Goal: Check status: Check status

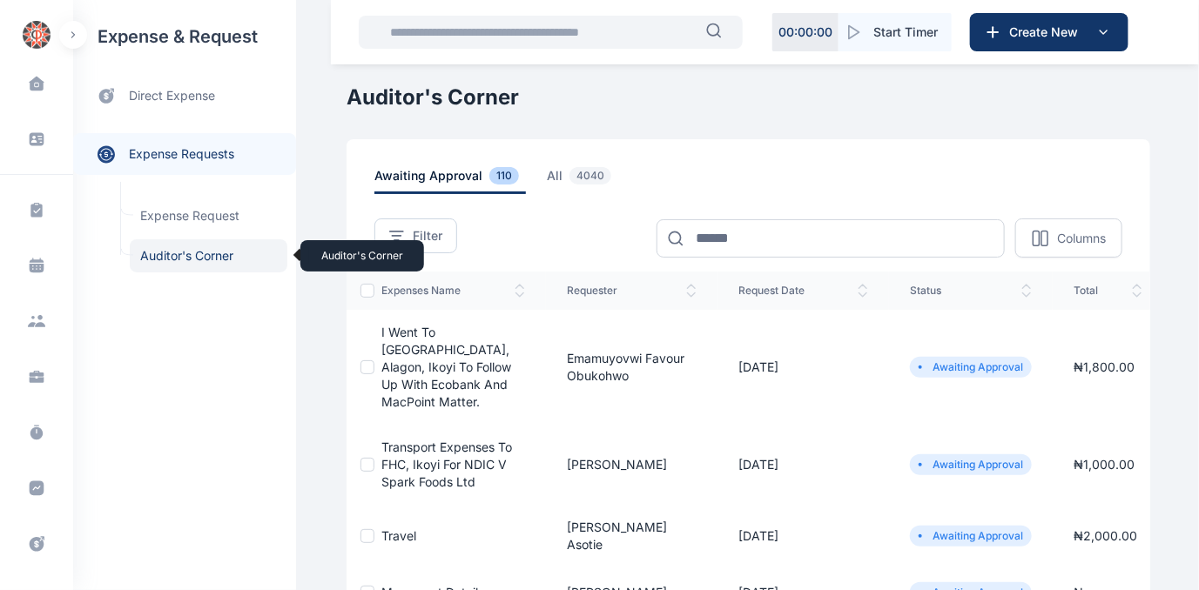
click at [172, 249] on span "Auditor's Corner Auditor's Corner" at bounding box center [209, 255] width 158 height 33
click at [198, 253] on span "Auditor's Corner Auditor's Corner" at bounding box center [209, 255] width 158 height 33
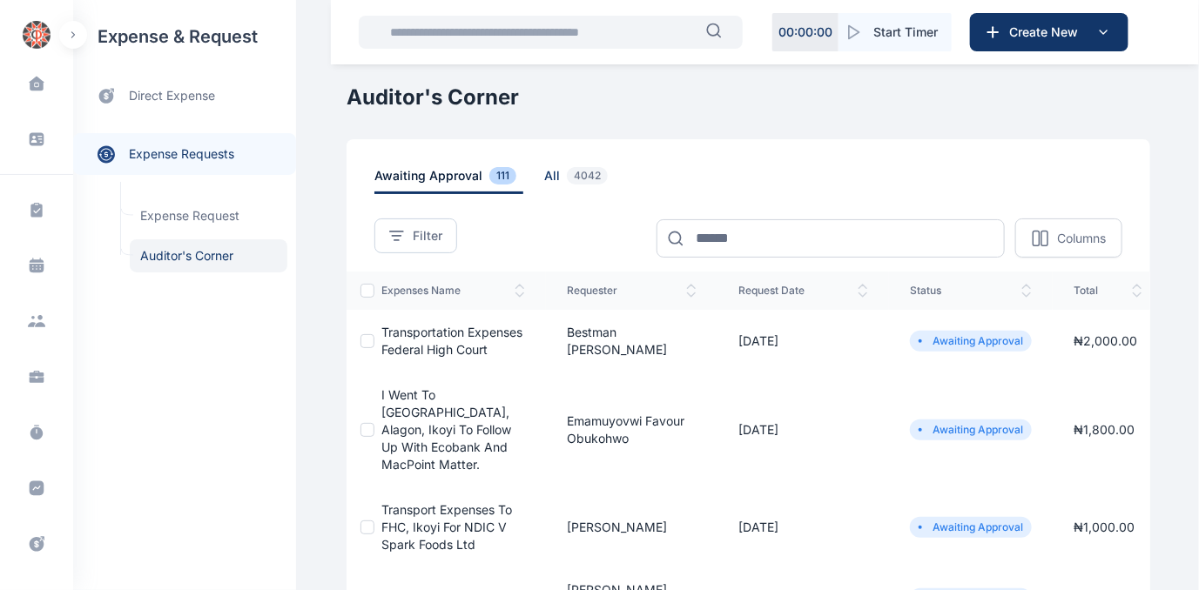
click at [544, 172] on span "all 4042" at bounding box center [579, 180] width 71 height 27
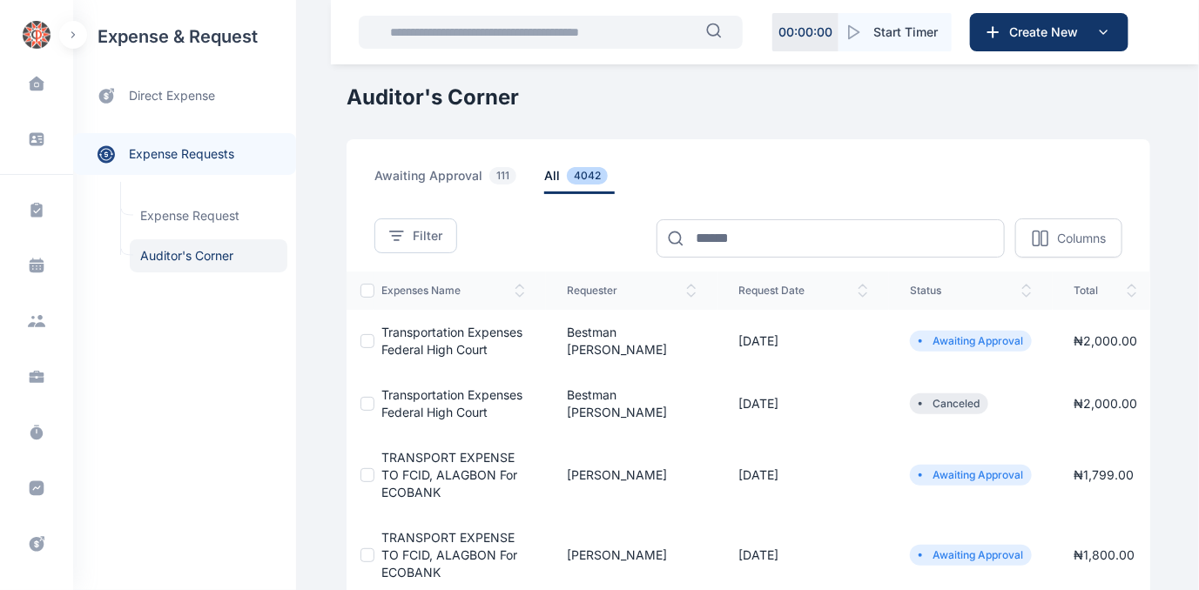
click at [439, 334] on span "Transportation expenses Federal High Court" at bounding box center [451, 341] width 141 height 32
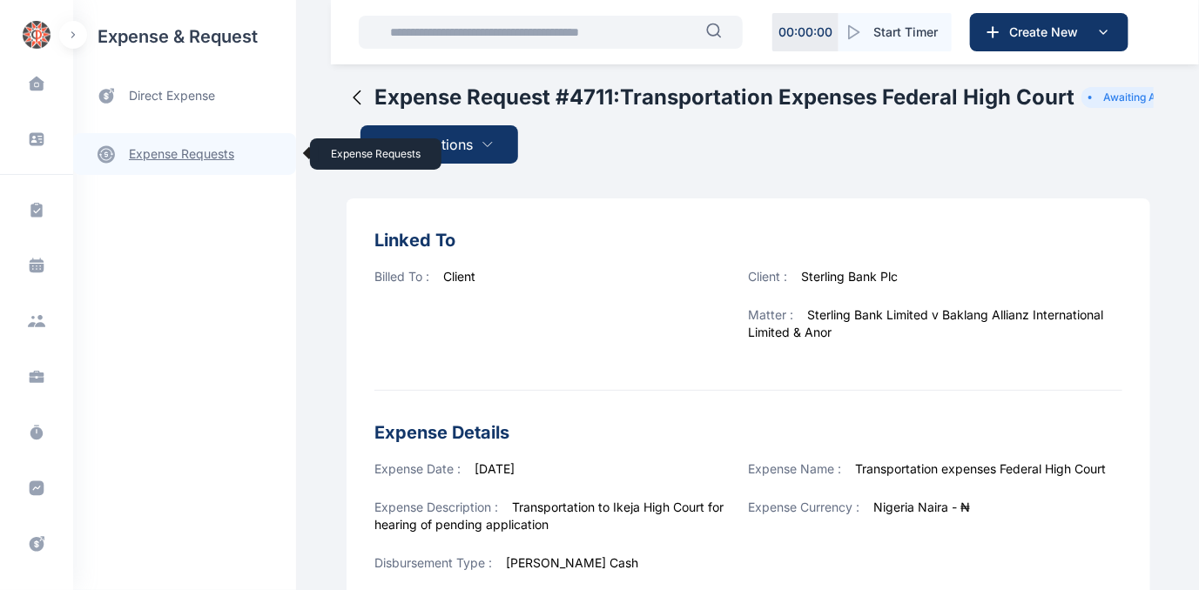
click at [178, 153] on link "expense requests expense requests" at bounding box center [184, 154] width 223 height 42
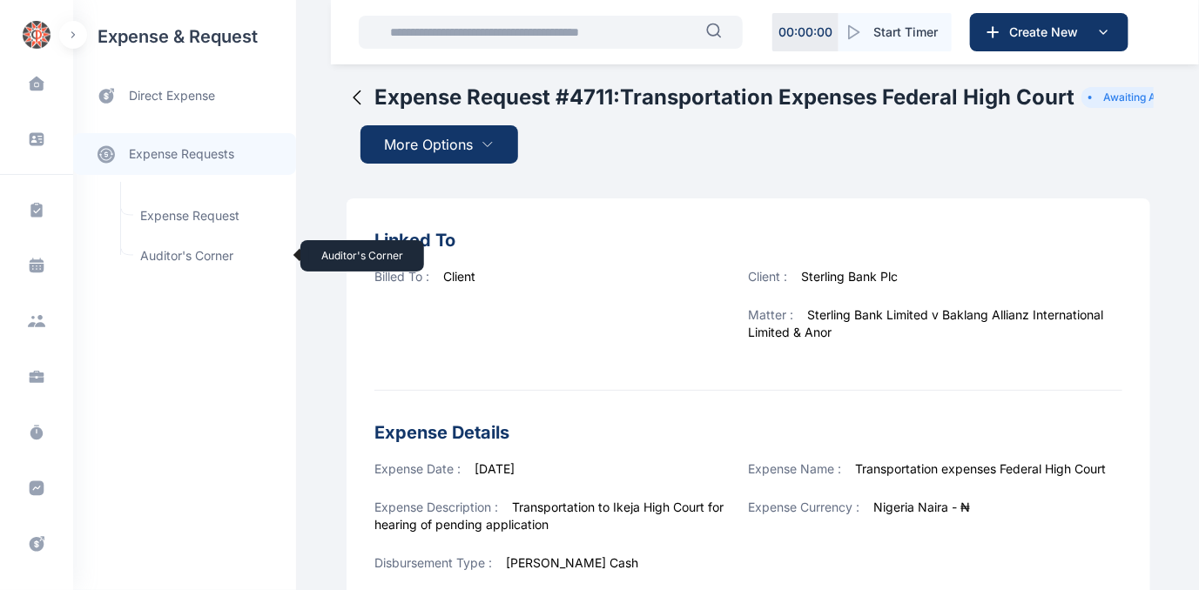
click at [162, 255] on span "Auditor's Corner Auditor's Corner" at bounding box center [209, 255] width 158 height 33
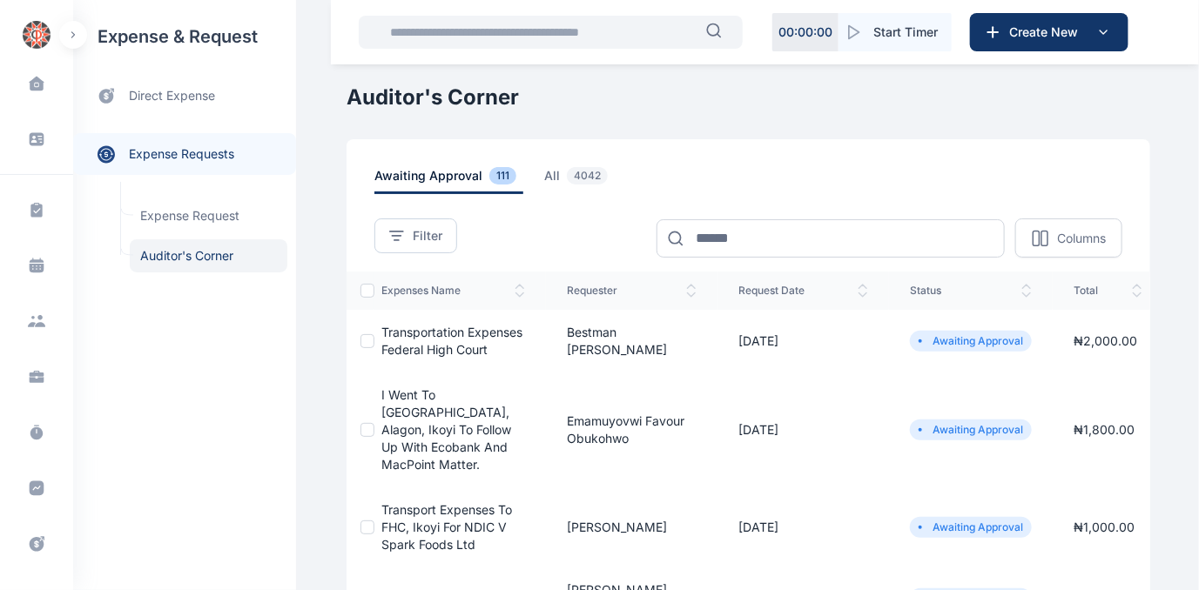
click at [429, 334] on span "Transportation expenses Federal High Court" at bounding box center [451, 341] width 141 height 32
